Goal: Information Seeking & Learning: Learn about a topic

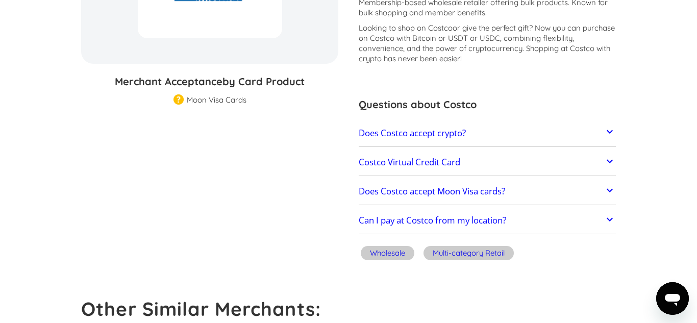
scroll to position [192, 0]
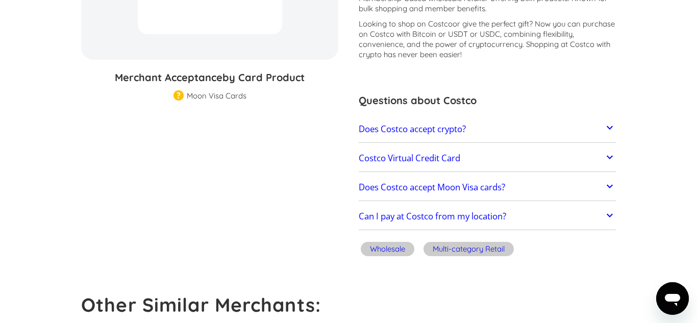
click at [602, 155] on link "Costco Virtual Credit Card" at bounding box center [487, 157] width 257 height 21
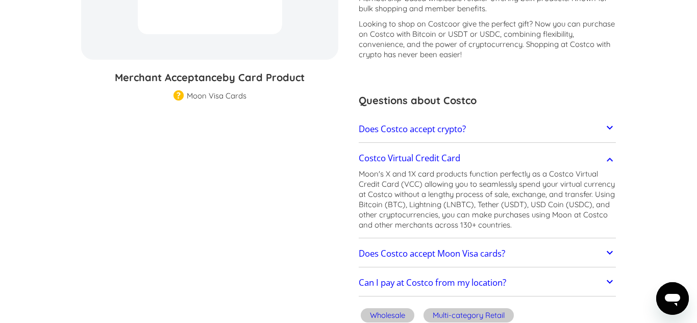
scroll to position [0, 0]
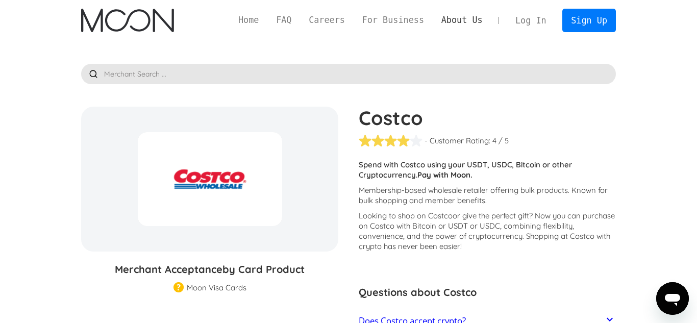
click at [463, 20] on link "About Us" at bounding box center [462, 20] width 59 height 13
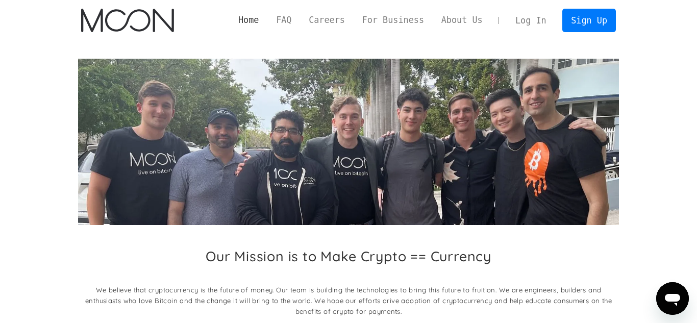
click at [249, 23] on link "Home" at bounding box center [249, 20] width 38 height 13
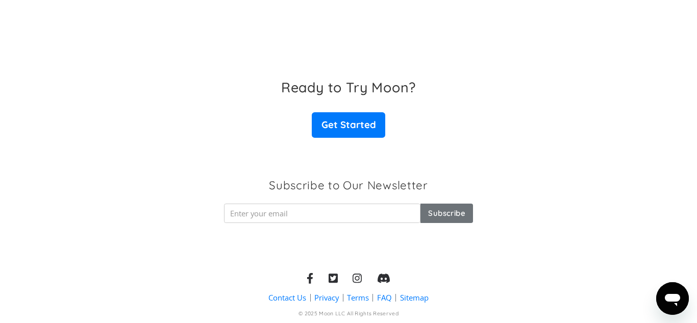
scroll to position [1674, 0]
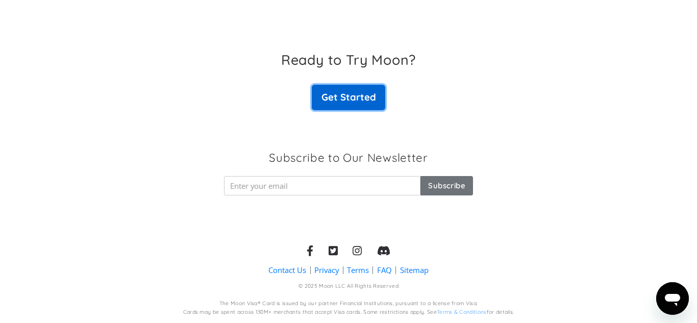
click at [353, 102] on link "Get Started" at bounding box center [348, 98] width 73 height 26
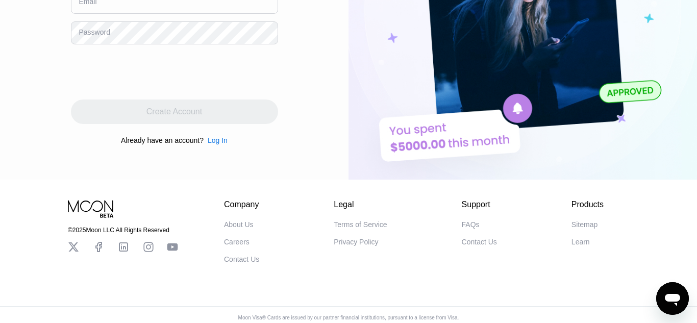
scroll to position [182, 0]
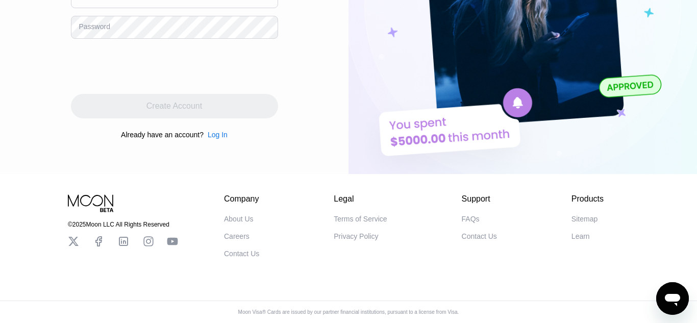
click at [470, 218] on div "FAQs" at bounding box center [471, 219] width 18 height 8
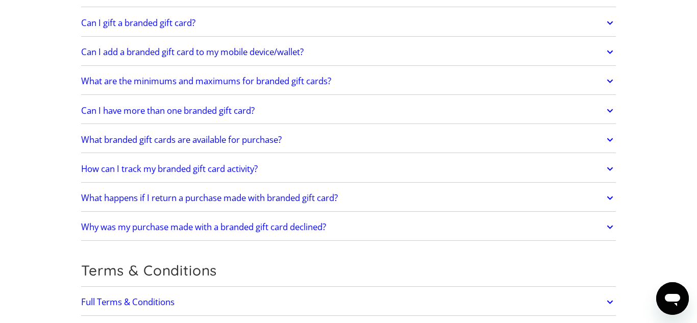
scroll to position [1791, 0]
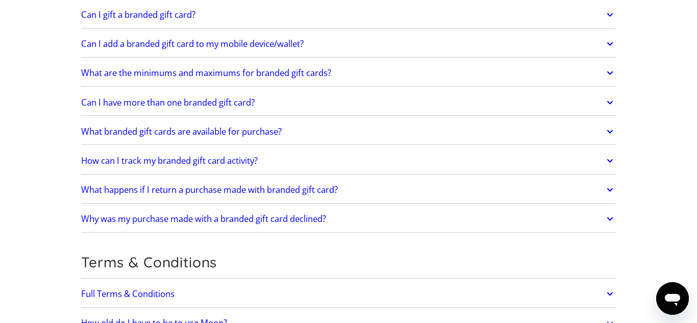
click at [386, 73] on link "What are the minimums and maximums for branded gift cards?" at bounding box center [348, 72] width 535 height 21
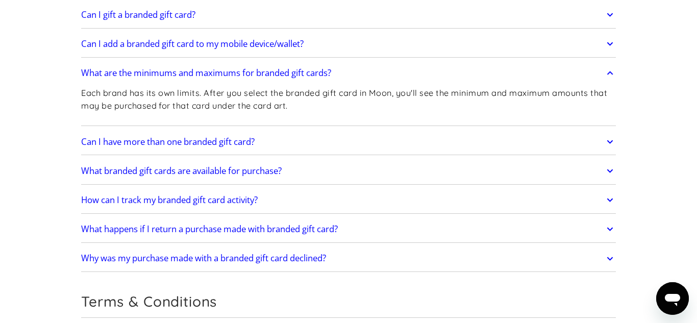
click at [386, 73] on link "What are the minimums and maximums for branded gift cards?" at bounding box center [348, 72] width 535 height 21
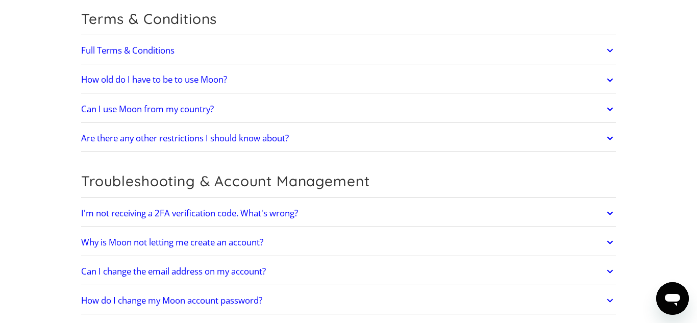
scroll to position [2036, 0]
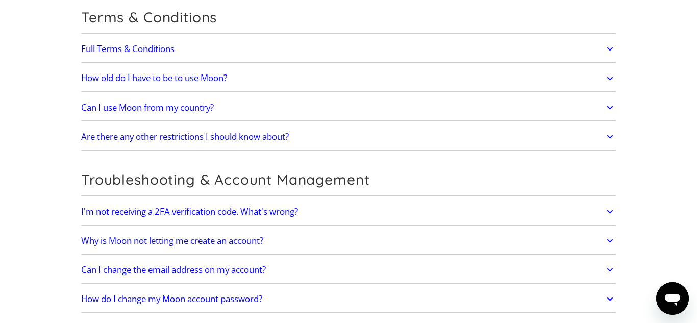
click at [143, 104] on h2 "Can I use Moon from my country?" at bounding box center [147, 108] width 133 height 10
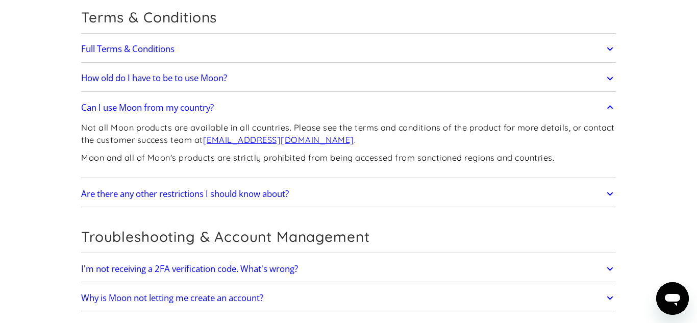
click at [143, 104] on h2 "Can I use Moon from my country?" at bounding box center [147, 108] width 133 height 10
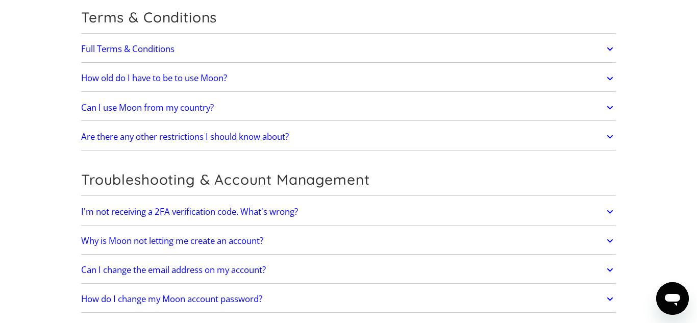
click at [142, 132] on h2 "Are there any other restrictions I should know about?" at bounding box center [185, 137] width 208 height 10
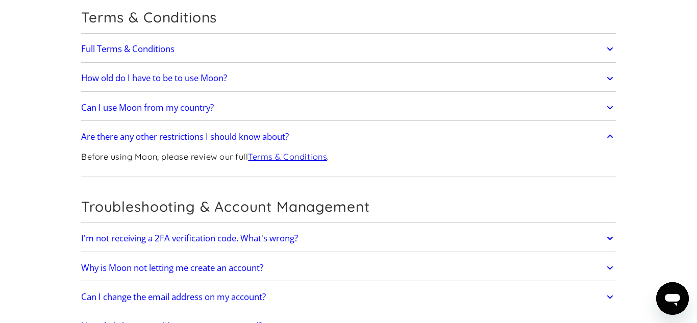
click at [130, 51] on h2 "Full Terms & Conditions" at bounding box center [127, 49] width 93 height 10
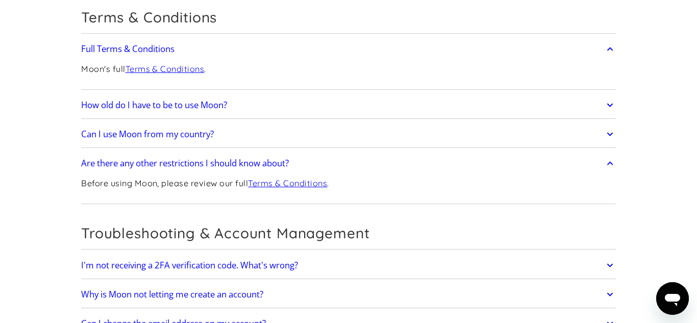
click at [145, 71] on link "Terms & Conditions" at bounding box center [165, 69] width 79 height 10
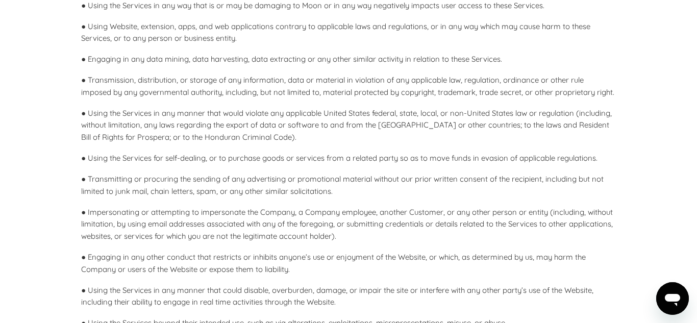
scroll to position [1204, 0]
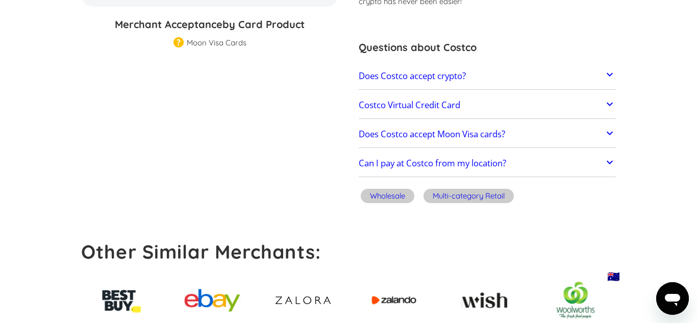
scroll to position [265, 0]
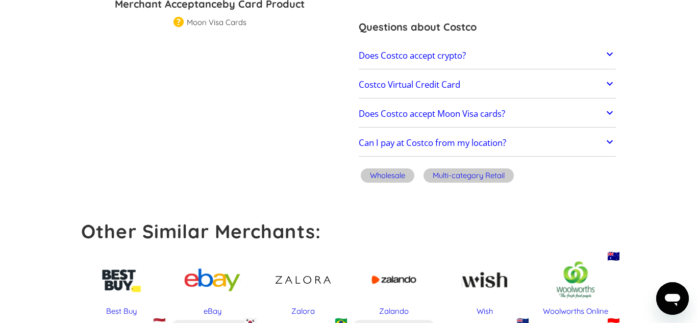
click at [495, 110] on h2 "Does Costco accept Moon Visa cards?" at bounding box center [432, 114] width 146 height 10
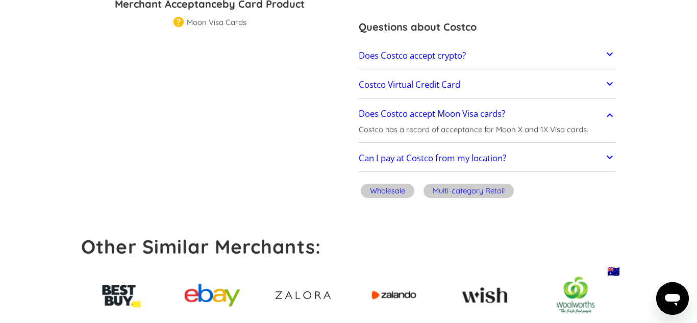
click at [494, 85] on link "Costco Virtual Credit Card" at bounding box center [487, 84] width 257 height 21
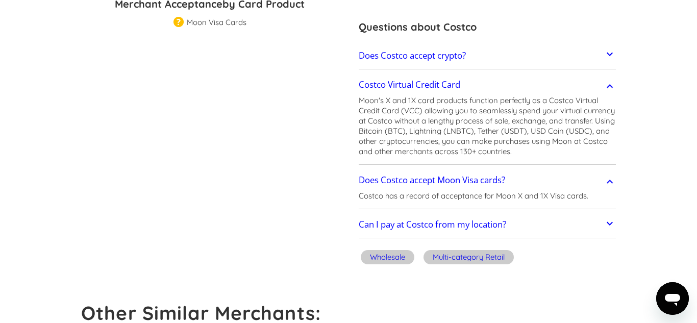
click at [494, 85] on link "Costco Virtual Credit Card" at bounding box center [487, 84] width 257 height 21
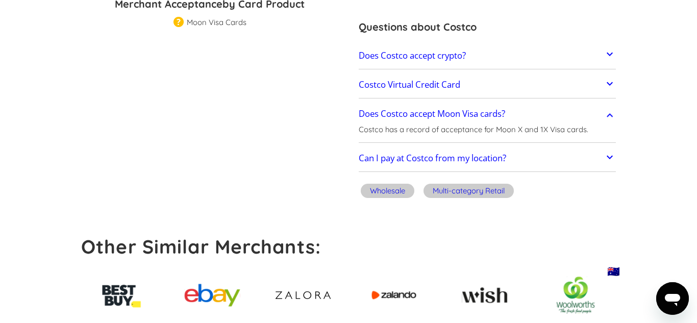
click at [489, 159] on h2 "Can I pay at Costco from my location?" at bounding box center [432, 158] width 147 height 10
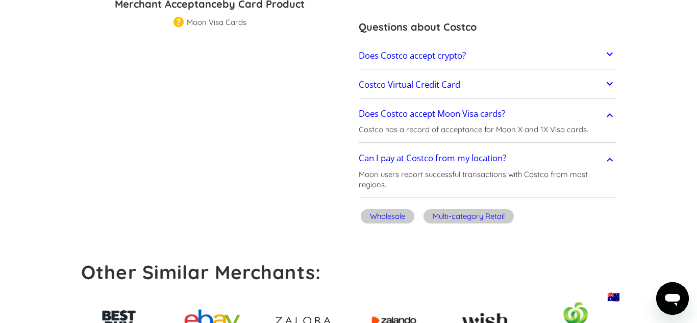
click at [489, 159] on h2 "Can I pay at Costco from my location?" at bounding box center [432, 158] width 147 height 10
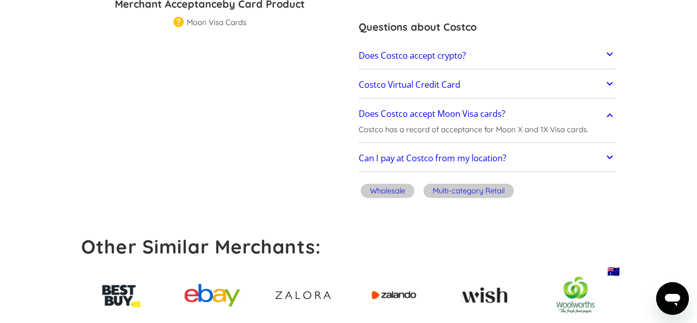
click at [463, 63] on link "Does Costco accept crypto?" at bounding box center [487, 55] width 257 height 21
